Goal: Transaction & Acquisition: Purchase product/service

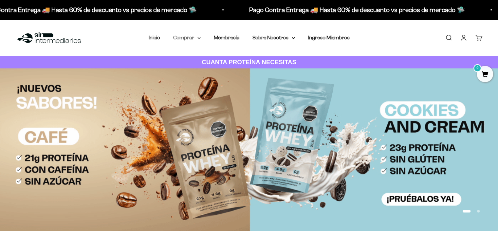
click at [199, 41] on summary "Comprar" at bounding box center [187, 37] width 28 height 9
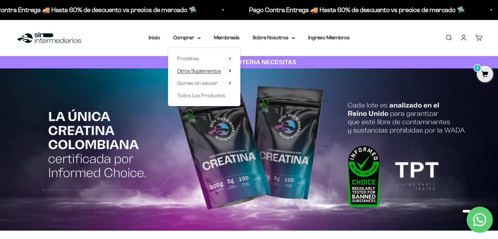
click at [229, 72] on summary "Otros Suplementos" at bounding box center [204, 71] width 54 height 9
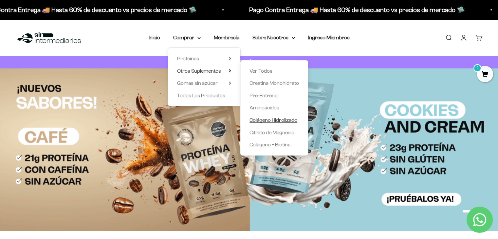
click at [273, 120] on span "Colágeno Hidrolizado" at bounding box center [274, 120] width 48 height 6
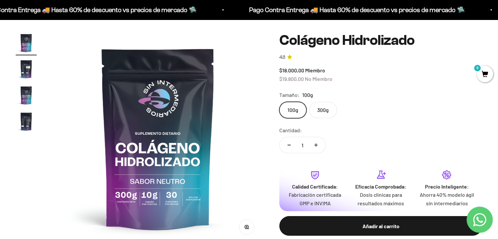
scroll to position [54, 0]
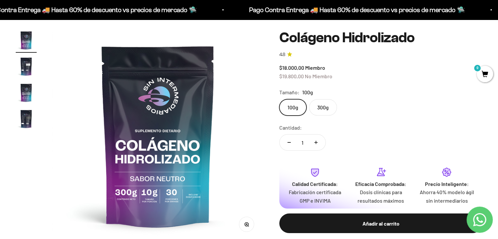
click at [28, 114] on img "Ir al artículo 4" at bounding box center [26, 118] width 21 height 21
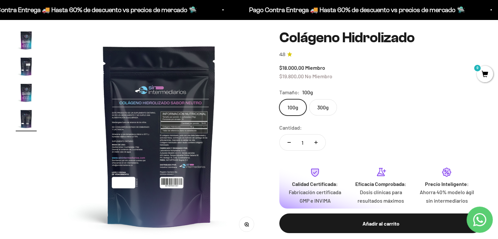
scroll to position [0, 657]
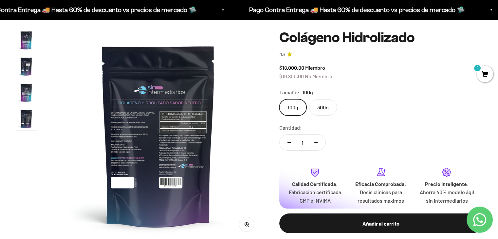
click at [135, 125] on img at bounding box center [158, 135] width 211 height 211
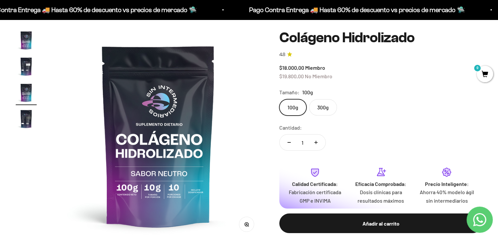
click at [183, 116] on img at bounding box center [158, 135] width 211 height 211
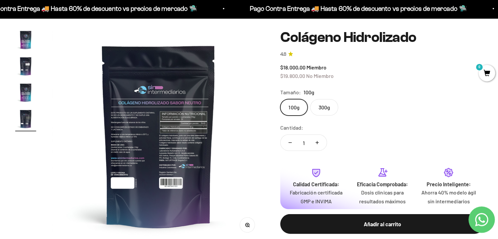
scroll to position [54, 0]
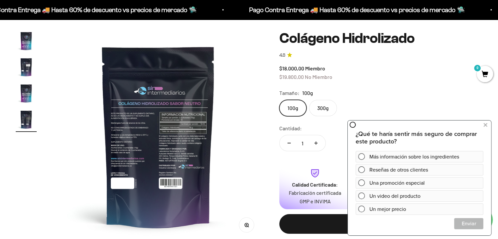
click at [330, 107] on label "300g" at bounding box center [323, 108] width 28 height 16
click at [279, 100] on input "300g" at bounding box center [279, 100] width 0 height 0
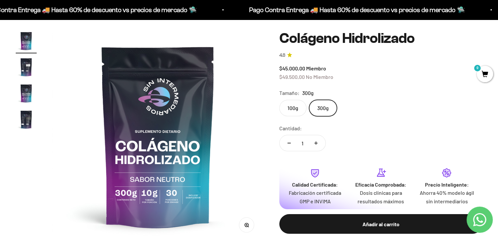
click at [328, 108] on label "300g" at bounding box center [323, 108] width 28 height 16
click at [279, 100] on input "300g" at bounding box center [279, 100] width 0 height 0
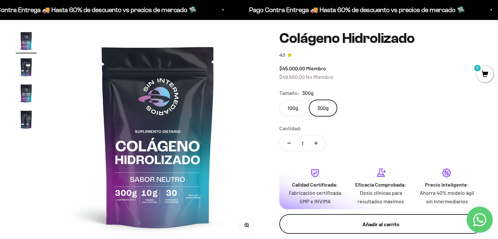
click at [363, 224] on div "Añadir al carrito" at bounding box center [380, 224] width 177 height 9
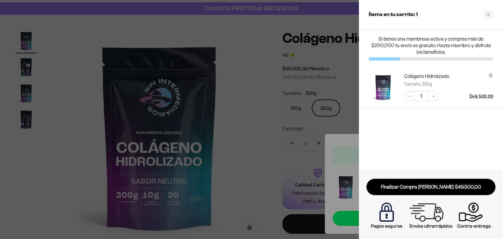
click at [310, 152] on div at bounding box center [251, 119] width 503 height 239
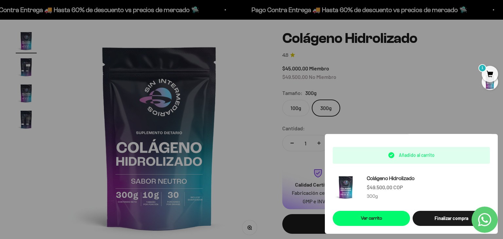
click at [426, 124] on div at bounding box center [251, 119] width 503 height 239
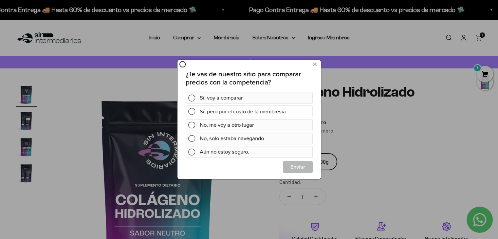
click at [279, 112] on div "Sí, pero por el costo de la membresía" at bounding box center [254, 111] width 110 height 12
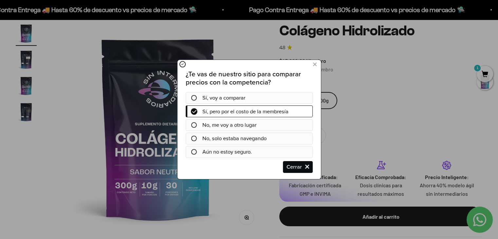
scroll to position [69, 0]
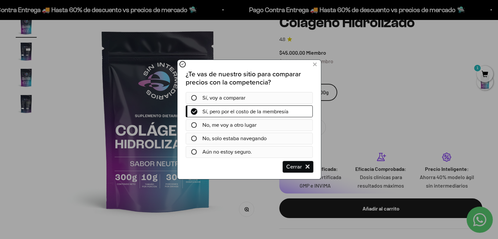
click at [301, 162] on span "Cerrar" at bounding box center [297, 167] width 29 height 12
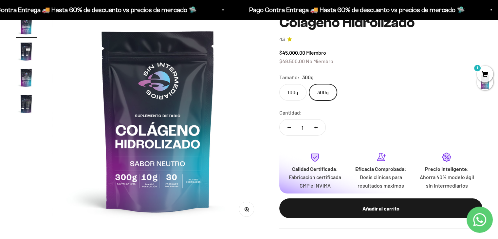
scroll to position [0, 0]
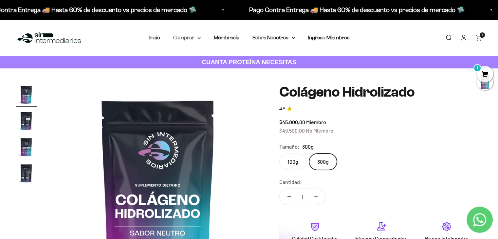
click at [192, 42] on summary "Comprar" at bounding box center [187, 37] width 28 height 9
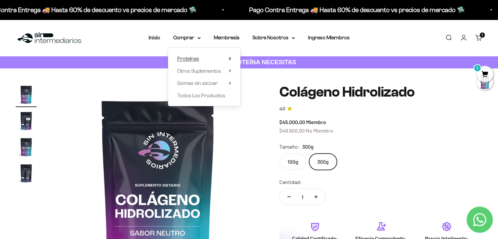
click at [199, 58] on summary "Proteínas" at bounding box center [204, 58] width 54 height 9
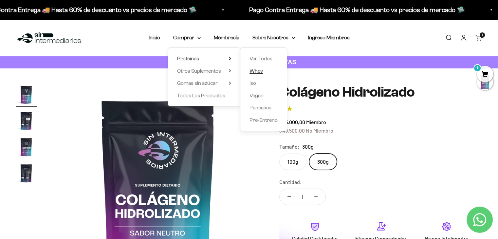
click at [259, 73] on span "Whey" at bounding box center [256, 71] width 13 height 6
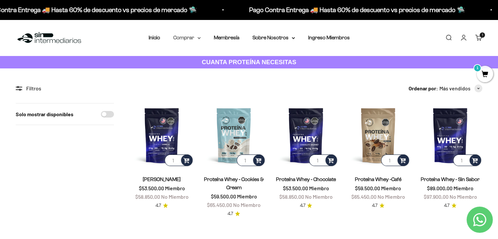
click at [196, 36] on summary "Comprar" at bounding box center [187, 37] width 28 height 9
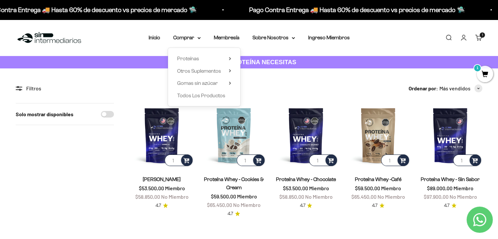
click at [225, 41] on li "Membresía" at bounding box center [227, 37] width 26 height 9
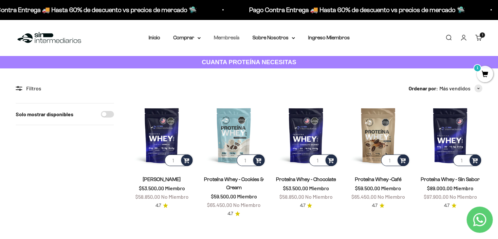
click at [225, 37] on link "Membresía" at bounding box center [227, 38] width 26 height 6
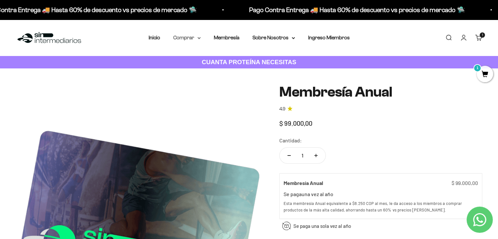
click at [191, 37] on summary "Comprar" at bounding box center [187, 37] width 28 height 9
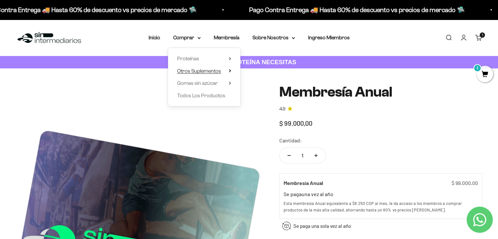
click at [195, 68] on span "Otros Suplementos" at bounding box center [199, 71] width 44 height 6
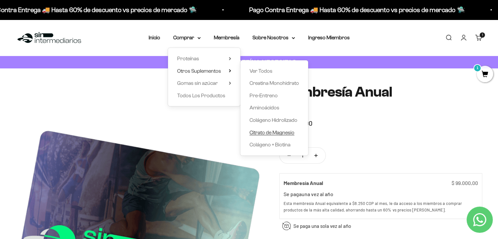
click at [276, 130] on span "Citrato de Magnesio" at bounding box center [272, 133] width 45 height 6
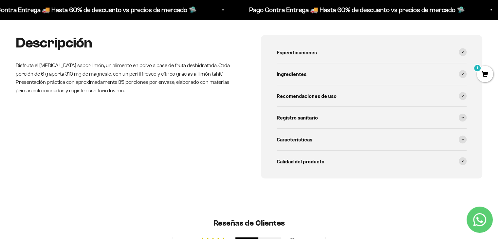
scroll to position [277, 0]
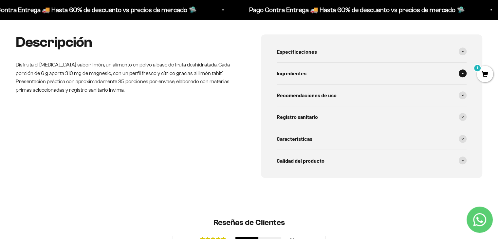
click at [334, 71] on div "Ingredientes" at bounding box center [372, 74] width 190 height 22
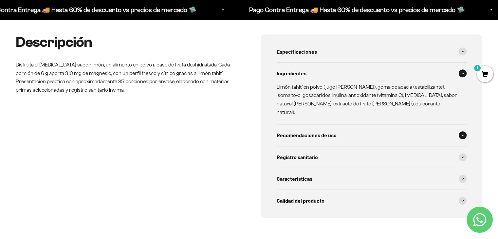
scroll to position [0, 0]
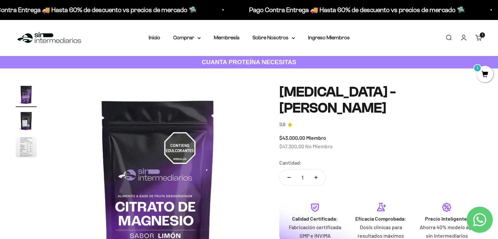
click at [242, 65] on strong "CUANTA PROTEÍNA NECESITAS" at bounding box center [249, 62] width 95 height 7
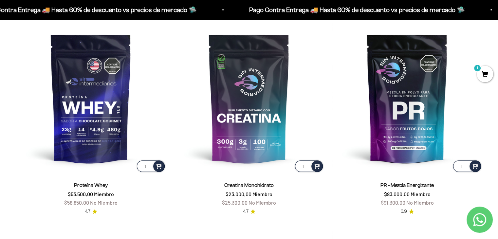
scroll to position [287, 0]
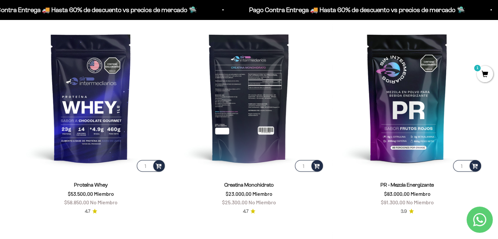
click at [277, 116] on img at bounding box center [249, 98] width 150 height 150
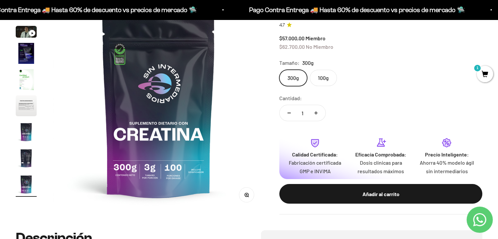
scroll to position [83, 0]
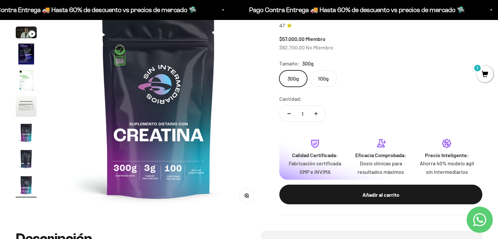
click at [31, 105] on img "Ir al artículo 6" at bounding box center [26, 106] width 21 height 21
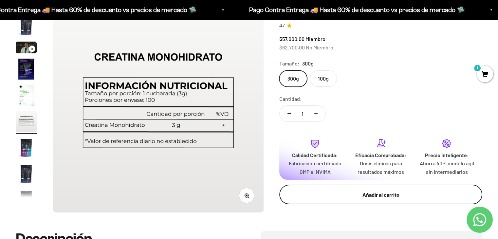
click at [381, 194] on div "Añadir al carrito" at bounding box center [380, 195] width 177 height 9
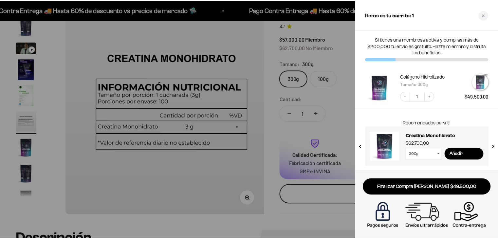
scroll to position [0, 1109]
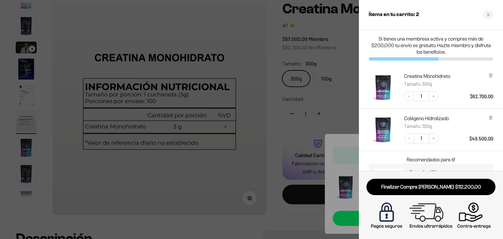
click at [337, 118] on div at bounding box center [251, 119] width 503 height 239
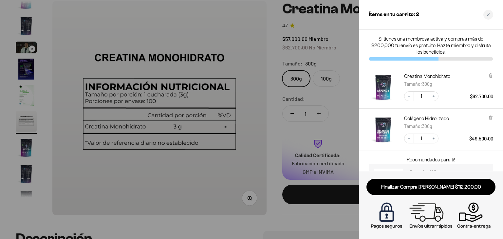
scroll to position [0, 1096]
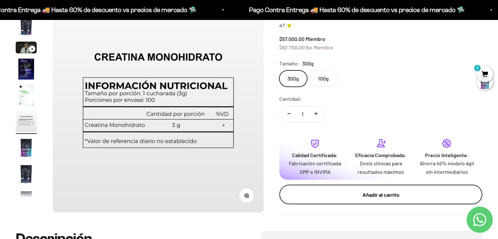
click at [324, 199] on button "Añadir al carrito" at bounding box center [380, 195] width 203 height 20
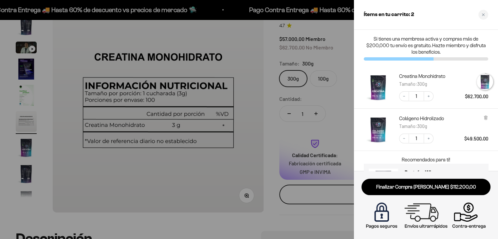
scroll to position [0, 1109]
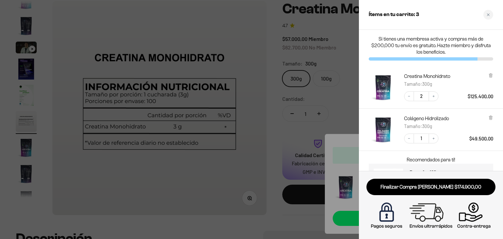
click at [328, 110] on div at bounding box center [251, 119] width 503 height 239
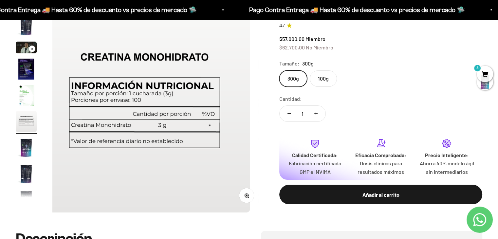
scroll to position [0, 1096]
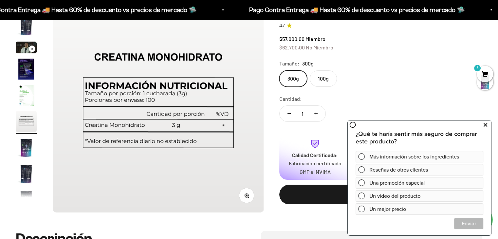
click at [484, 126] on icon at bounding box center [486, 125] width 4 height 9
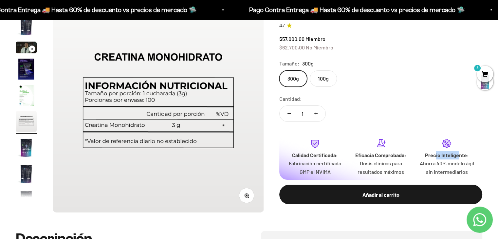
drag, startPoint x: 459, startPoint y: 157, endPoint x: 433, endPoint y: 155, distance: 26.6
click at [433, 155] on strong "Precio Inteligente:" at bounding box center [447, 155] width 44 height 6
click at [31, 152] on img "Ir al artículo 7" at bounding box center [26, 147] width 21 height 21
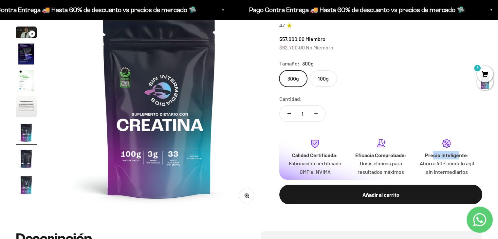
scroll to position [0, 1315]
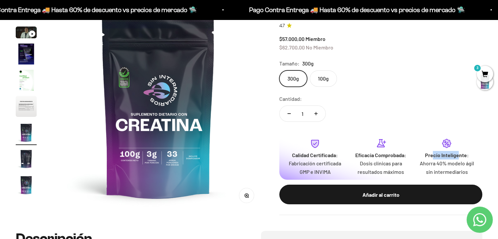
click at [486, 68] on span "3" at bounding box center [485, 74] width 16 height 16
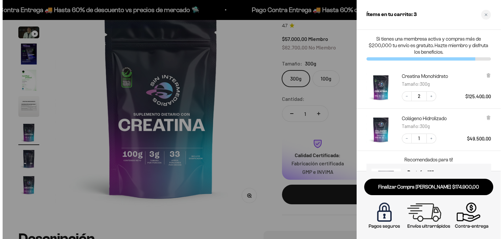
scroll to position [0, 1331]
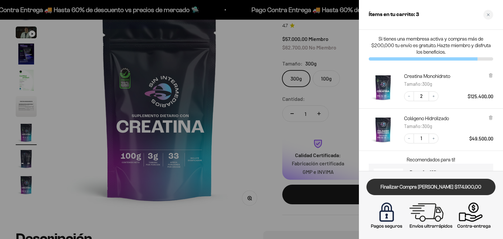
click at [440, 190] on link "Finalizar Compra [PERSON_NAME] $174.900,00" at bounding box center [430, 187] width 129 height 17
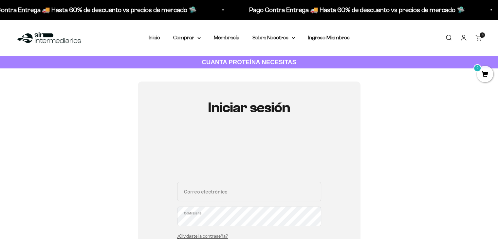
click at [258, 203] on div "Correo electrónico Contraseña ¿Olvidaste la contraseña?" at bounding box center [249, 212] width 144 height 61
click at [254, 190] on input "Correo electrónico" at bounding box center [249, 192] width 144 height 20
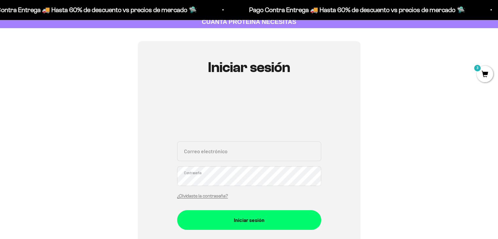
scroll to position [40, 0]
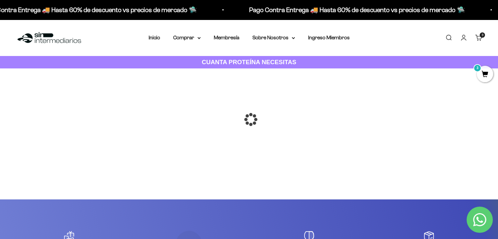
click at [485, 72] on span "3" at bounding box center [485, 74] width 16 height 16
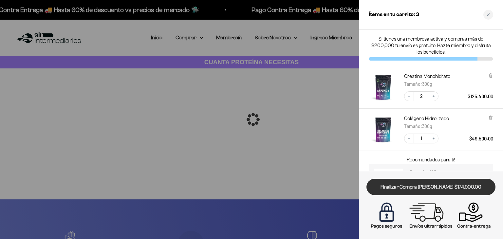
click at [434, 183] on link "Finalizar Compra [PERSON_NAME] $174.900,00" at bounding box center [430, 187] width 129 height 17
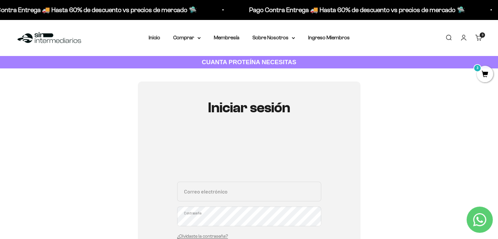
click at [484, 79] on span "3" at bounding box center [485, 74] width 16 height 16
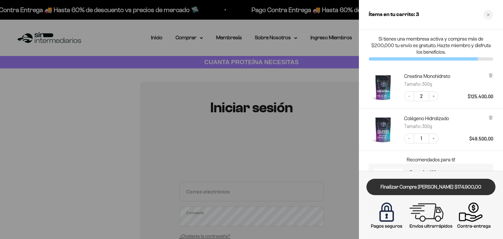
click at [435, 192] on link "Finalizar Compra [PERSON_NAME] $174.900,00" at bounding box center [430, 187] width 129 height 17
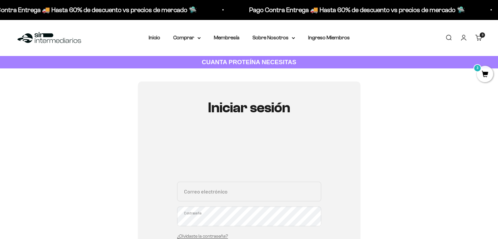
click at [289, 193] on input "Correo electrónico" at bounding box center [249, 192] width 144 height 20
type input "[EMAIL_ADDRESS][DOMAIN_NAME]"
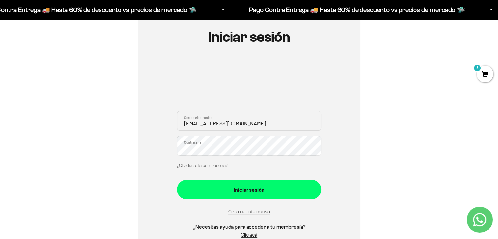
scroll to position [73, 0]
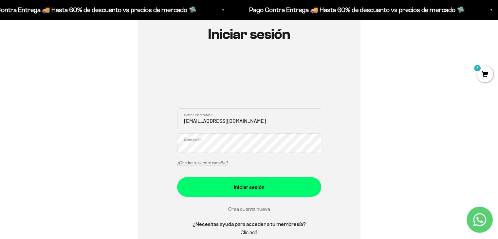
click at [248, 211] on link "Crea cuenta nueva" at bounding box center [249, 209] width 42 height 6
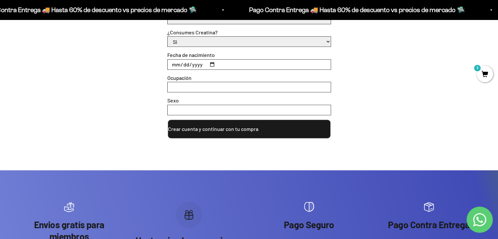
scroll to position [328, 0]
